Goal: Navigation & Orientation: Find specific page/section

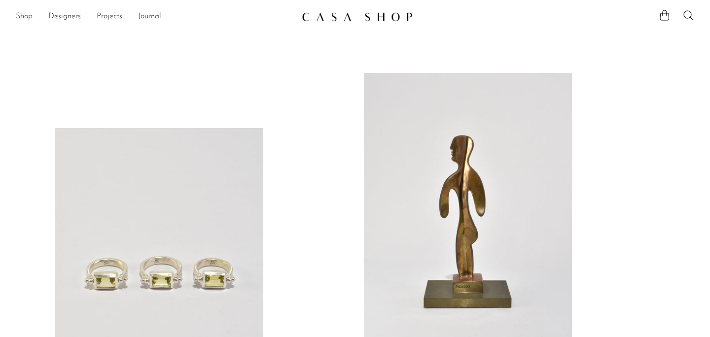
click at [26, 16] on link "Shop" at bounding box center [24, 16] width 17 height 13
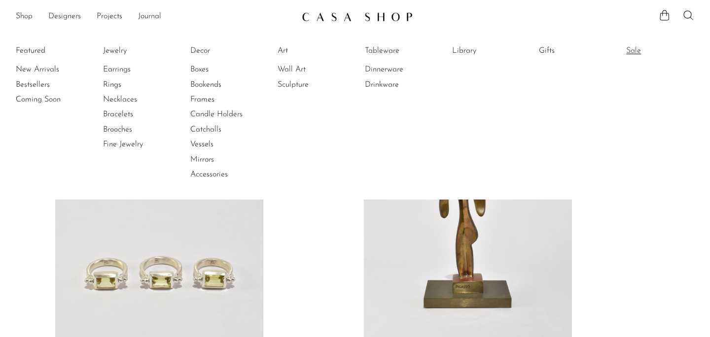
click at [632, 48] on link "Sale" at bounding box center [663, 50] width 74 height 11
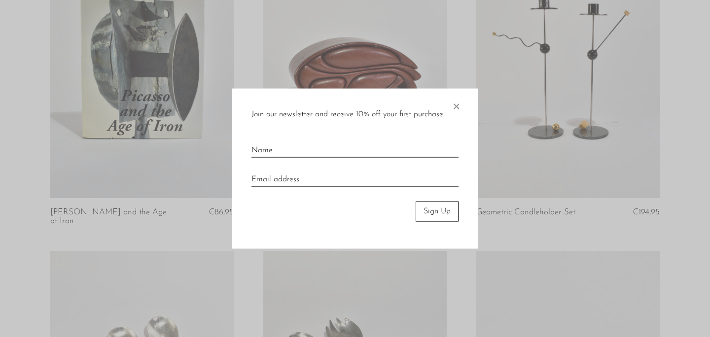
scroll to position [464, 0]
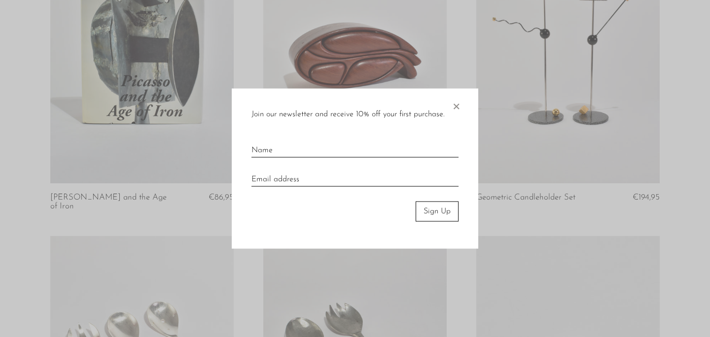
click at [456, 104] on span "×" at bounding box center [456, 105] width 10 height 32
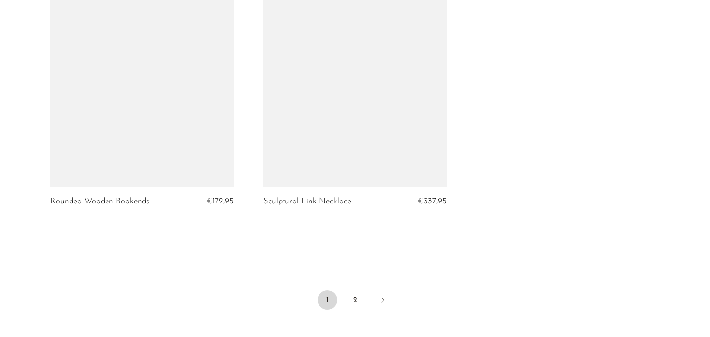
scroll to position [3506, 0]
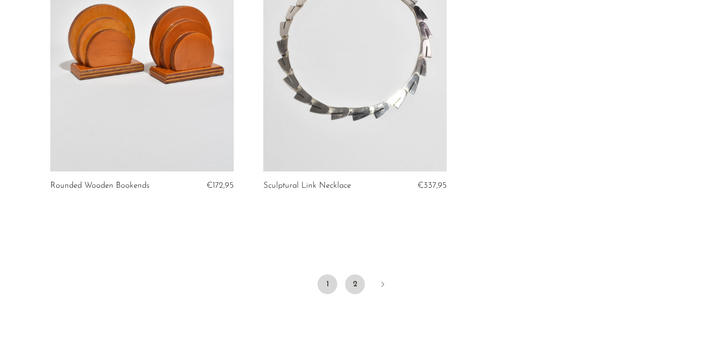
click at [351, 275] on link "2" at bounding box center [355, 285] width 20 height 20
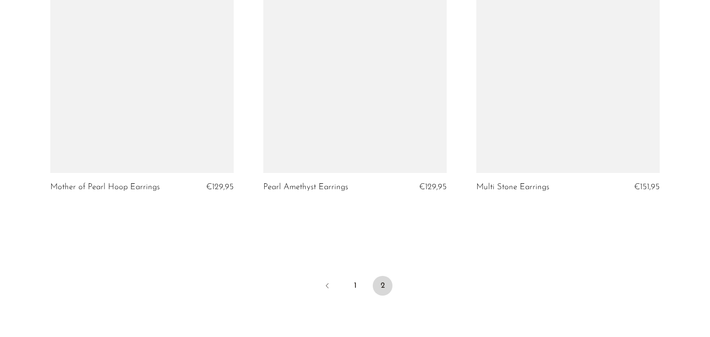
scroll to position [1400, 0]
